Goal: Task Accomplishment & Management: Complete application form

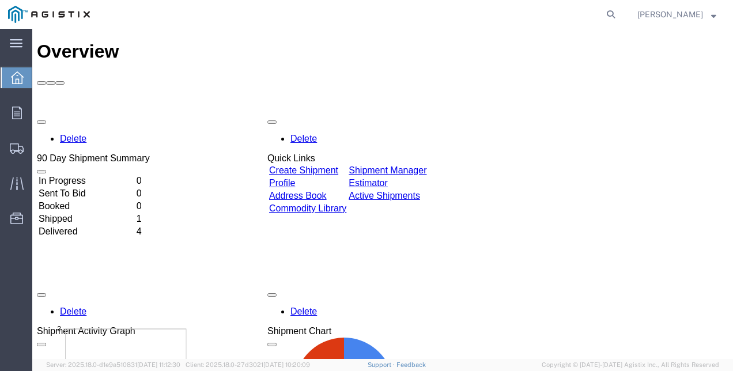
click at [338, 165] on link "Create Shipment" at bounding box center [303, 170] width 69 height 10
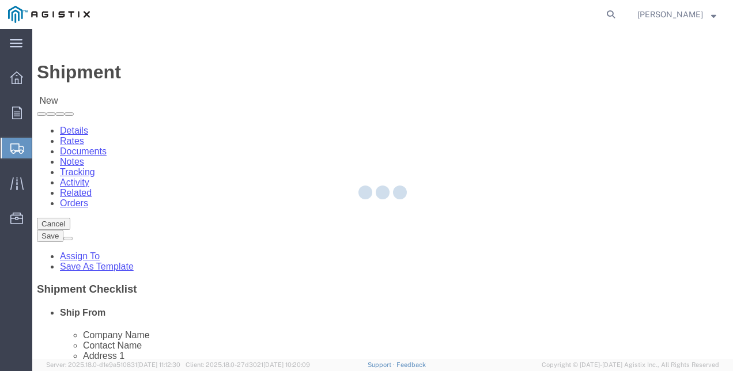
select select
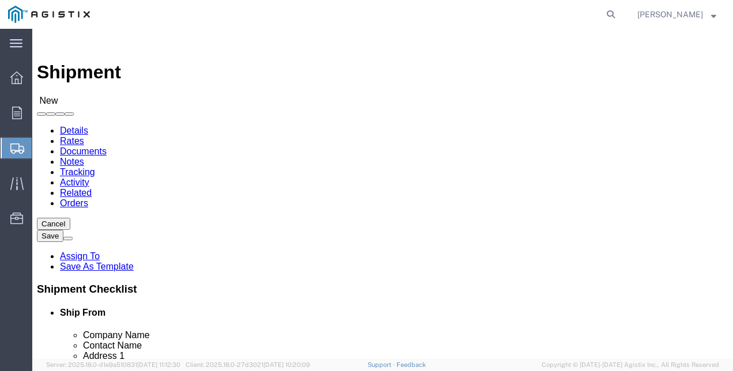
click select "Select C & D Technologies Inc PG&E"
select select "9596"
click select "Select C & D Technologies Inc PG&E"
select select "PURCHORD"
select select
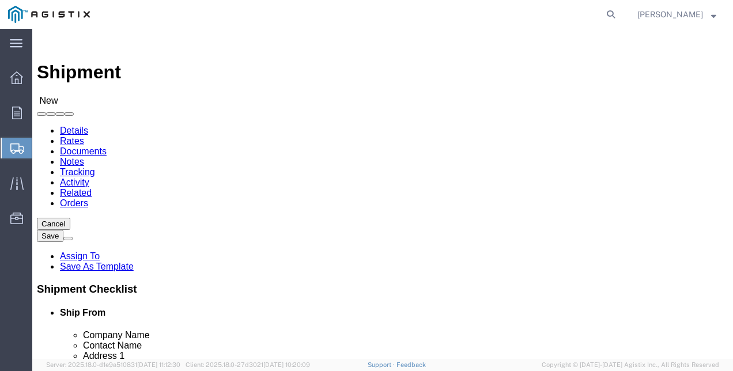
select select
click select "Select All Others [GEOGRAPHIC_DATA] [GEOGRAPHIC_DATA] [GEOGRAPHIC_DATA] [GEOGRA…"
select select "23082"
click select "Select All Others [GEOGRAPHIC_DATA] [GEOGRAPHIC_DATA] [GEOGRAPHIC_DATA] [GEOGRA…"
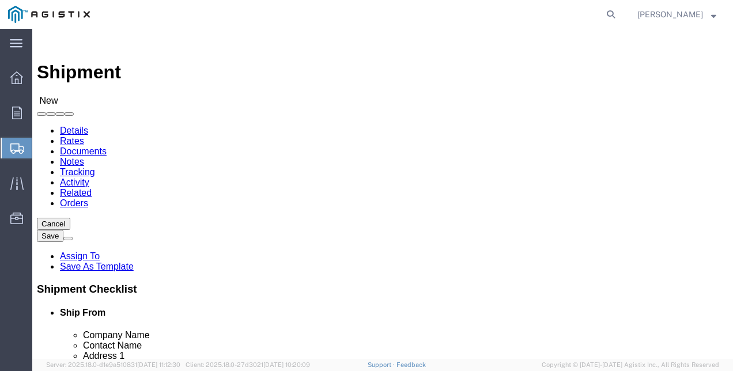
select select "MYPROFILE"
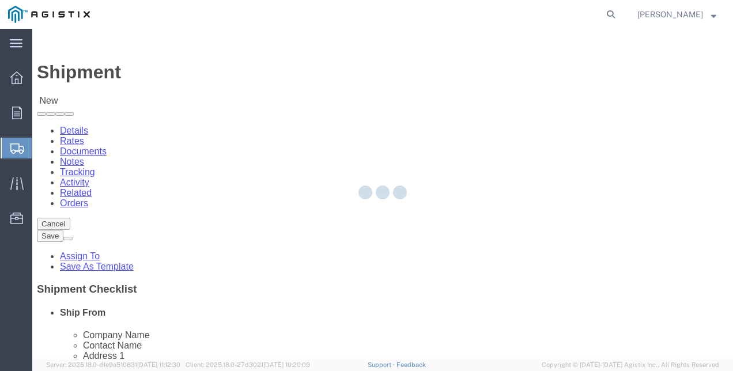
select select "IN"
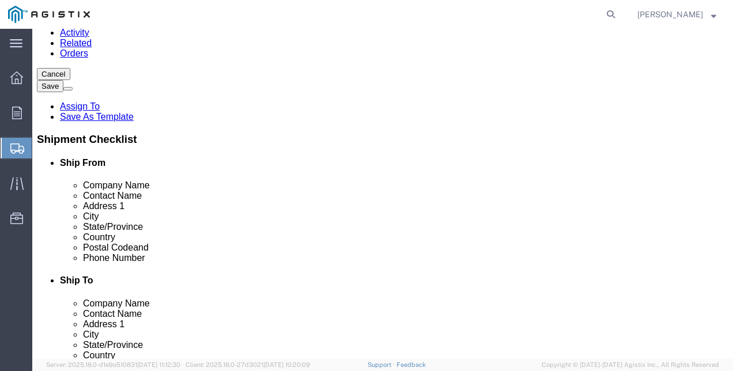
scroll to position [135, 0]
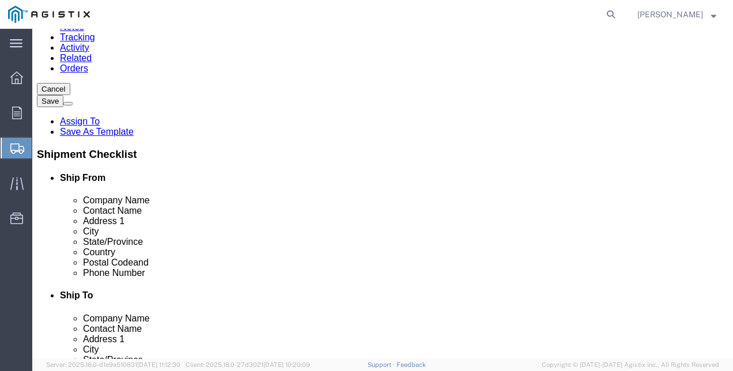
click input "text"
type input "p"
click input "Pacific gas & Electric"
type input "Pacific Gas & Electric"
click input "text"
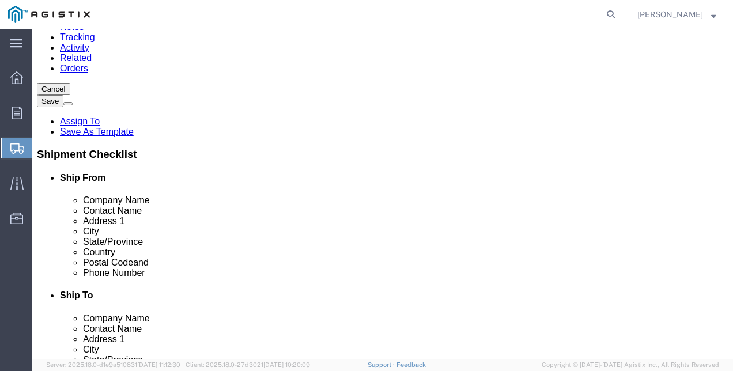
type input "j"
type input "[PERSON_NAME]"
click input "text"
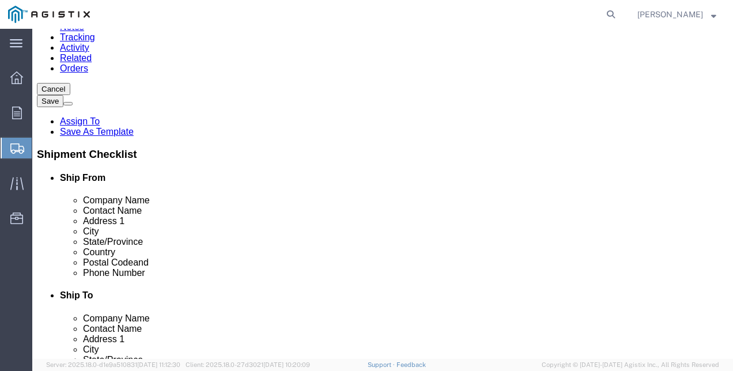
click input "[STREET_ADDRESS]"
type input "[STREET_ADDRESS]"
click input "text"
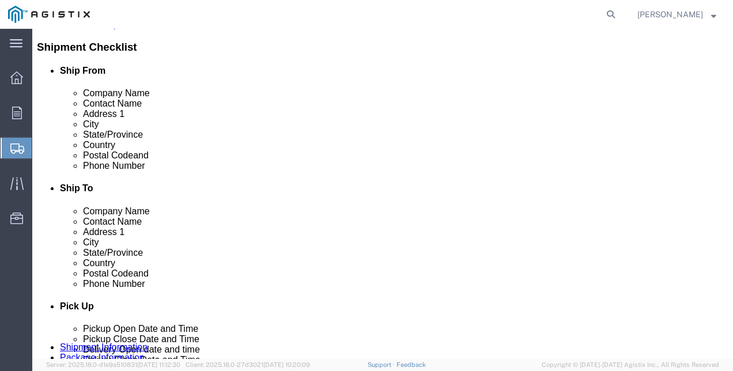
scroll to position [244, 0]
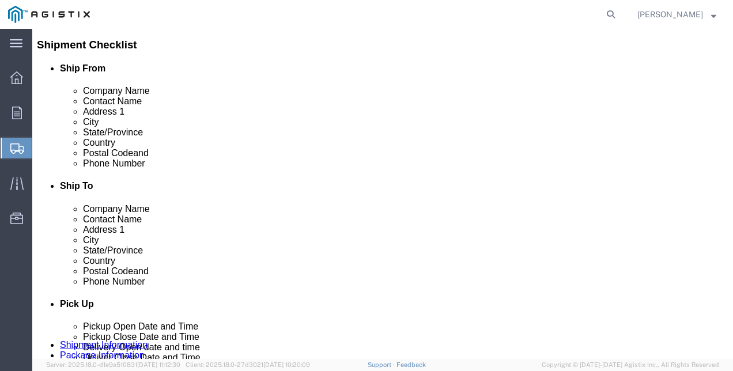
type input "[GEOGRAPHIC_DATA]"
click div "Location My Profile Location (OBSOLETE) [PERSON_NAME] SC - GC TRAILER (OBSOLETE…"
click input "Postal Code"
type input "94609"
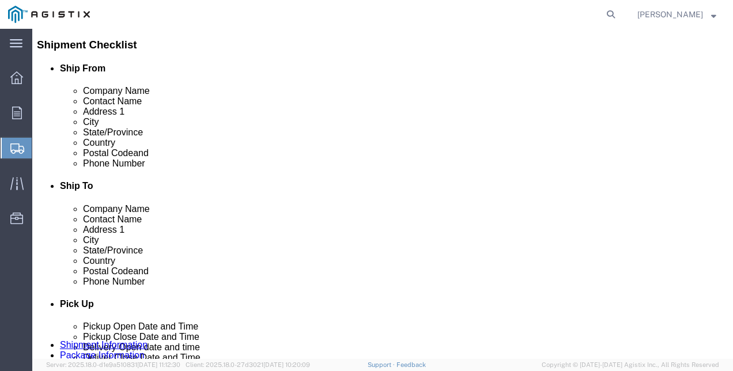
click input "text"
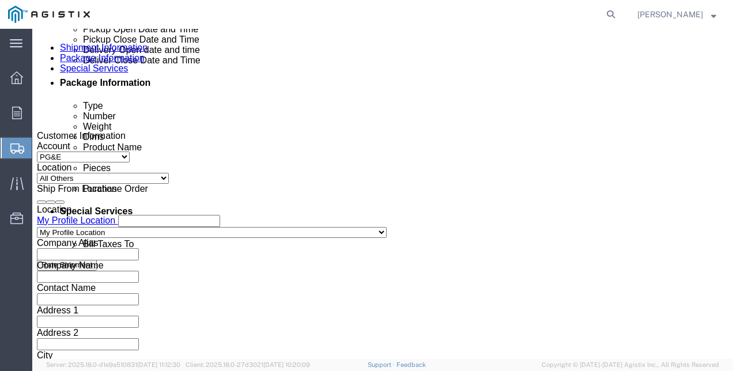
scroll to position [533, 0]
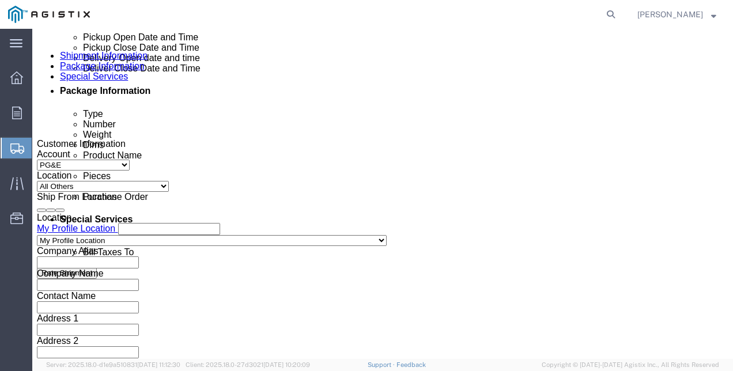
type input "5105717034"
click div "[DATE] 9:00 PM"
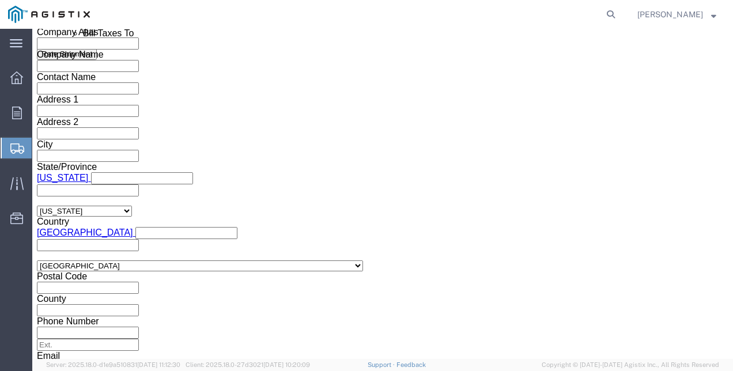
drag, startPoint x: 107, startPoint y: 161, endPoint x: 74, endPoint y: 160, distance: 32.9
click input "9:00 PM"
type input "2:00 PM"
click button "Apply"
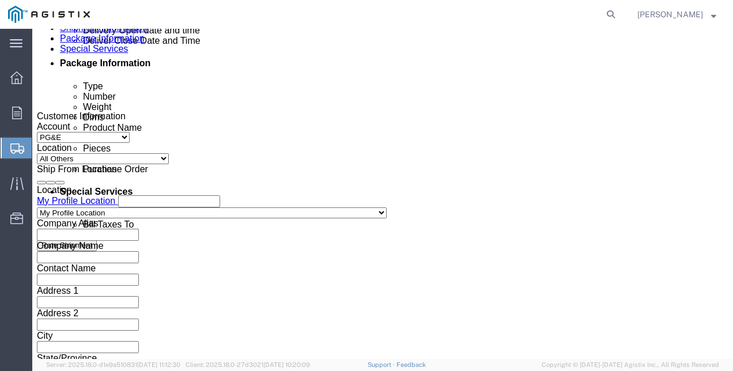
scroll to position [563, 0]
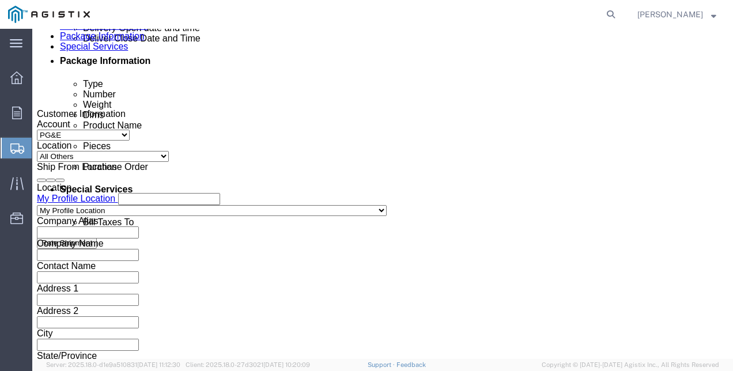
click icon
click div "[DATE] 3:00 PM"
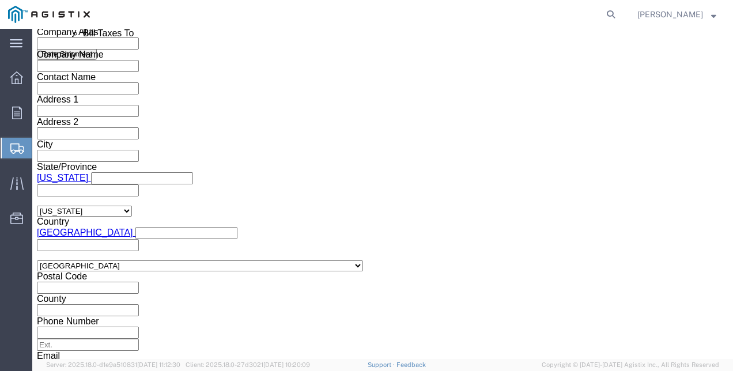
type input "11:00 PM"
click label "Estimated Arrival Date and Time"
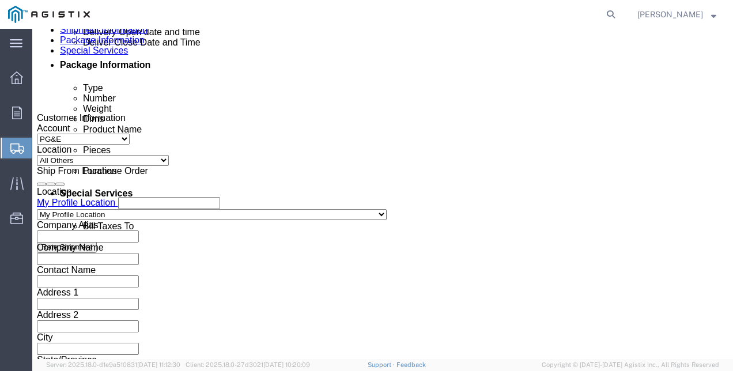
scroll to position [594, 0]
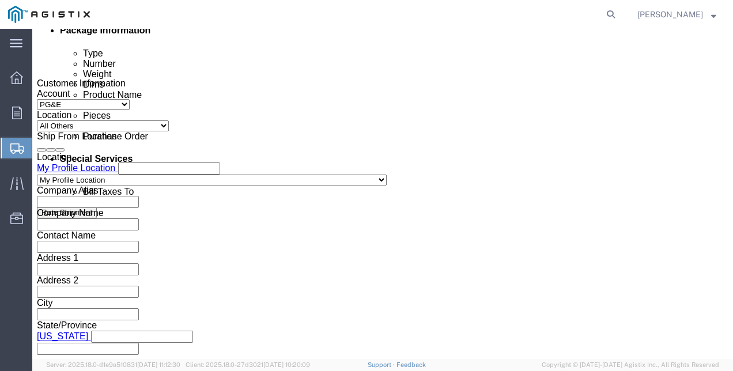
click icon
drag, startPoint x: 43, startPoint y: 185, endPoint x: 79, endPoint y: 162, distance: 43.3
click div "Delivery by Date Delivery Start Date Delivery Start Time Deliver Open Date and …"
click label "Delivery by Date"
click div
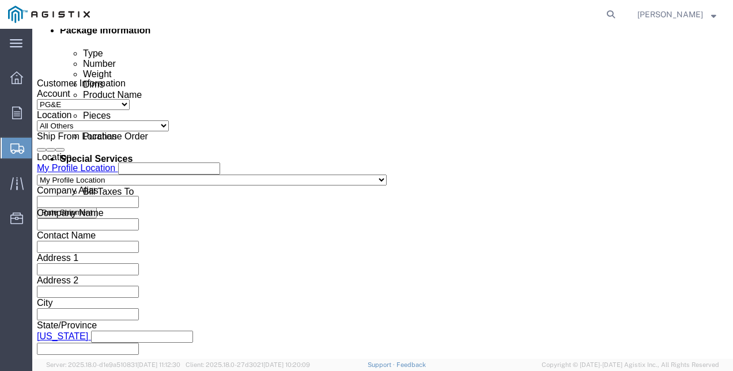
scroll to position [835, 0]
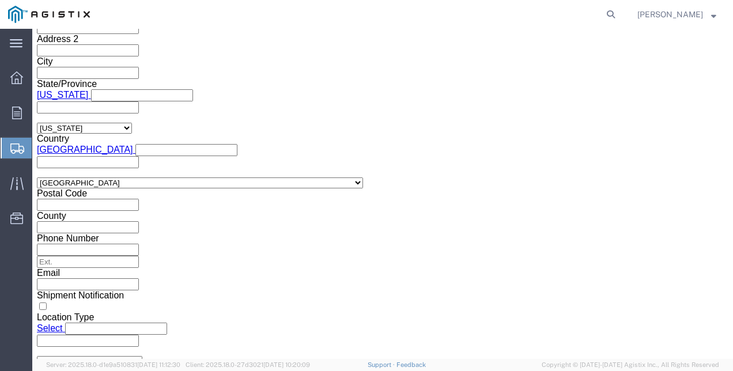
click input "4:00 PM"
click button "Apply"
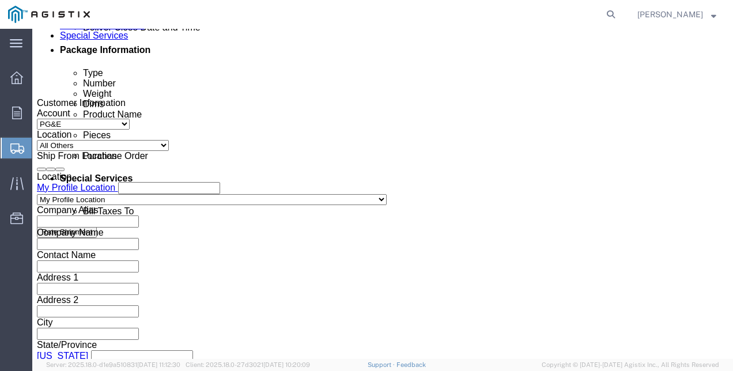
scroll to position [575, 0]
click icon
click div "[DATE] 3:00 PM"
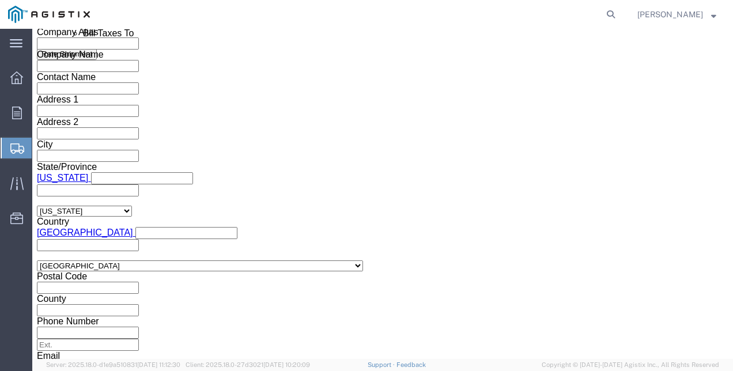
click button "Apply"
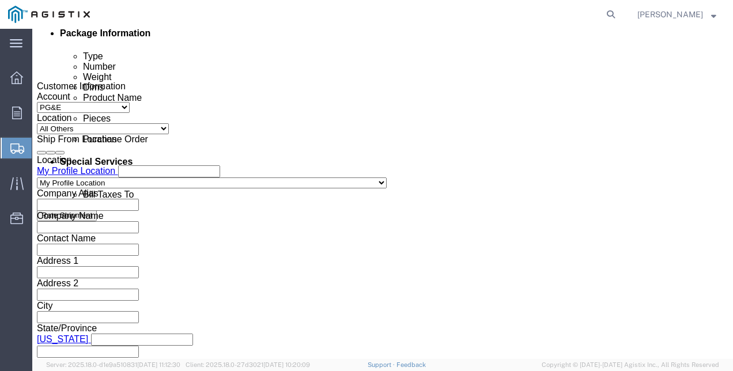
scroll to position [594, 0]
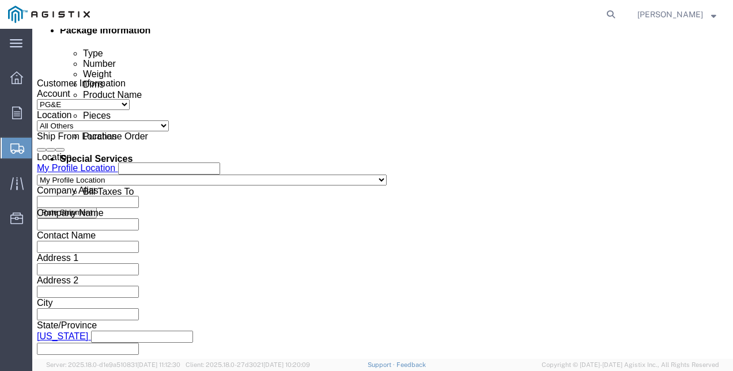
click icon
click div
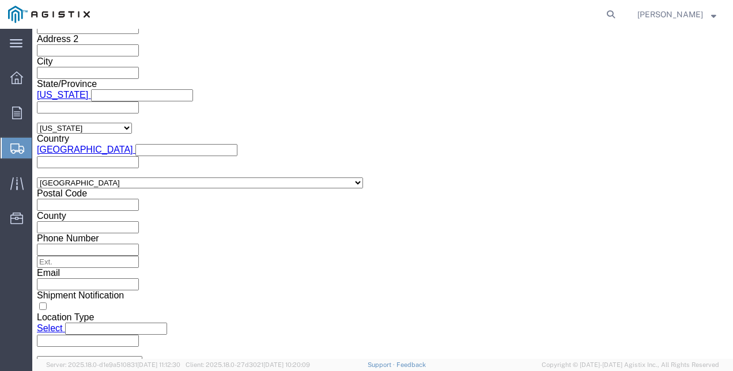
click button "Apply"
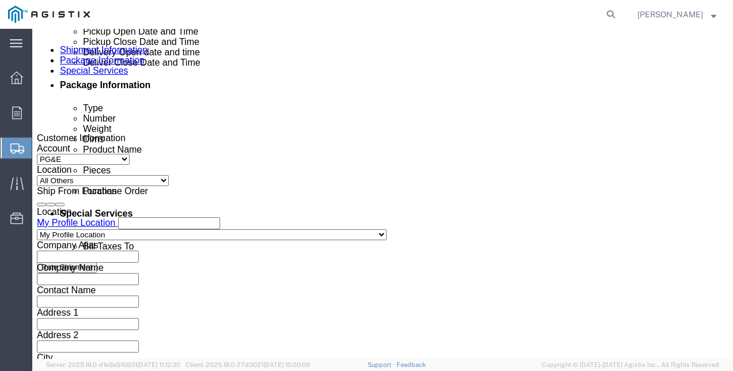
scroll to position [580, 0]
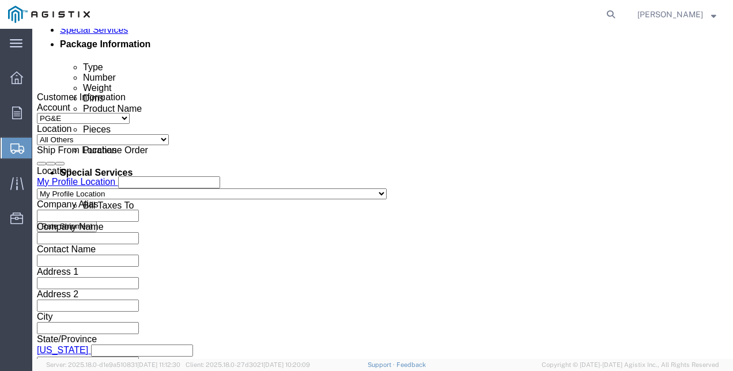
click icon
click div "[DATE] 2:00 PM"
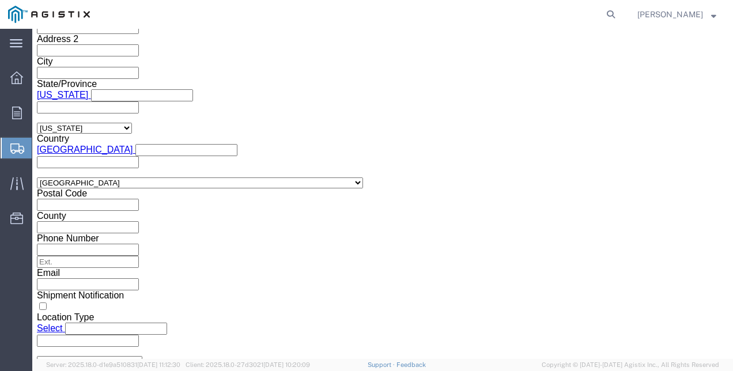
type input "8:00 PM"
click button "Apply"
click button "Continue"
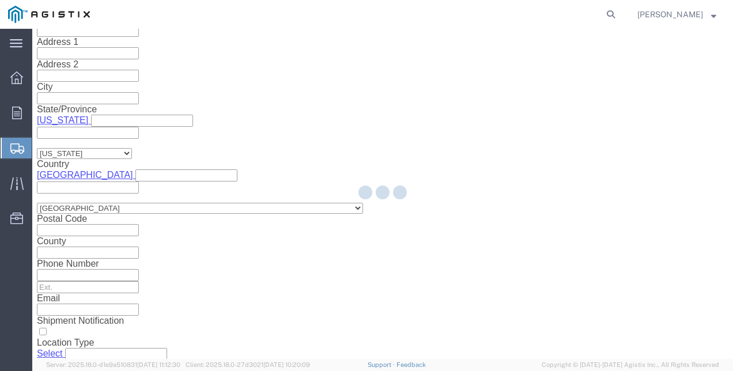
scroll to position [56, 0]
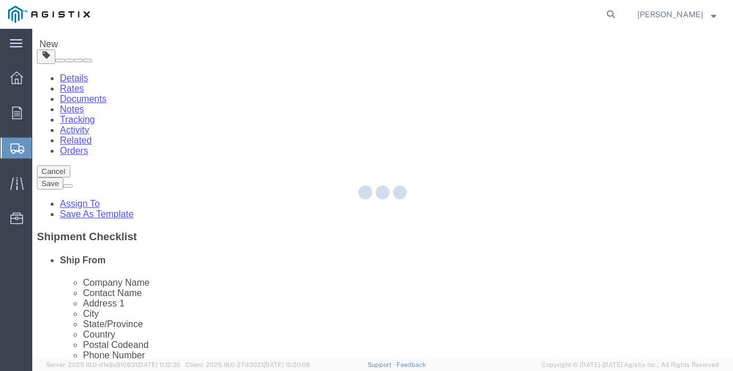
select select "CBOX"
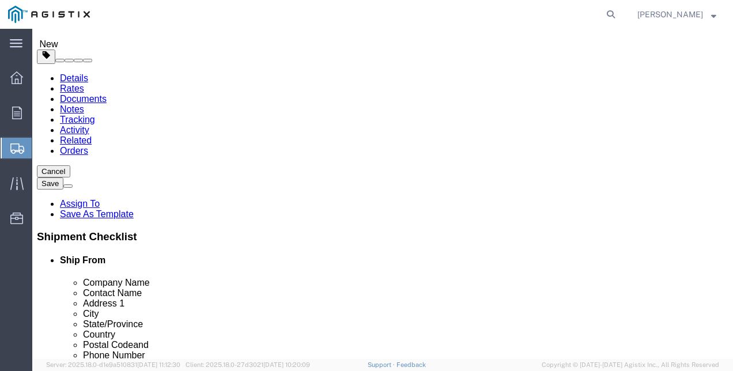
scroll to position [0, 0]
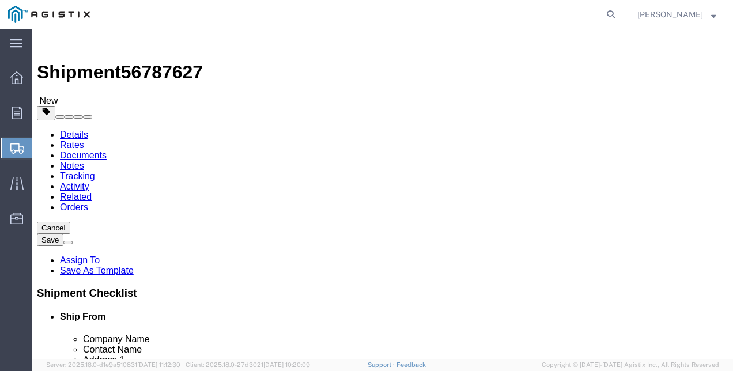
click div "Please fix the following errors Customer Information Account Select C & D Techn…"
drag, startPoint x: 130, startPoint y: 238, endPoint x: 95, endPoint y: 238, distance: 34.6
click div "Number 1"
type input "60"
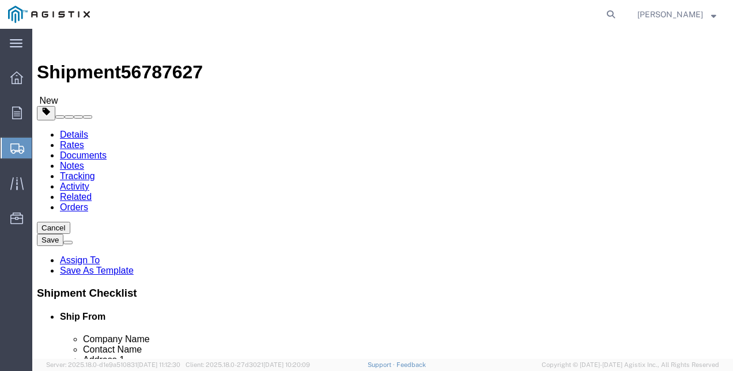
click input "0.00"
click input "text"
type input "33"
type input "35"
type input "32"
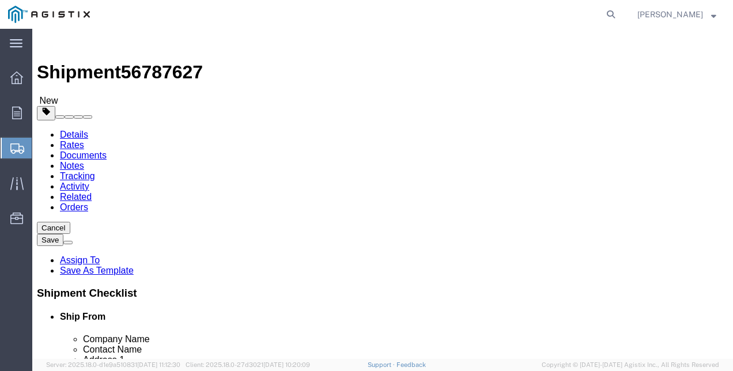
drag, startPoint x: 130, startPoint y: 283, endPoint x: 105, endPoint y: 281, distance: 24.9
click div "0.00 Select kgs lbs"
type input "13900"
click ul
